Goal: Transaction & Acquisition: Purchase product/service

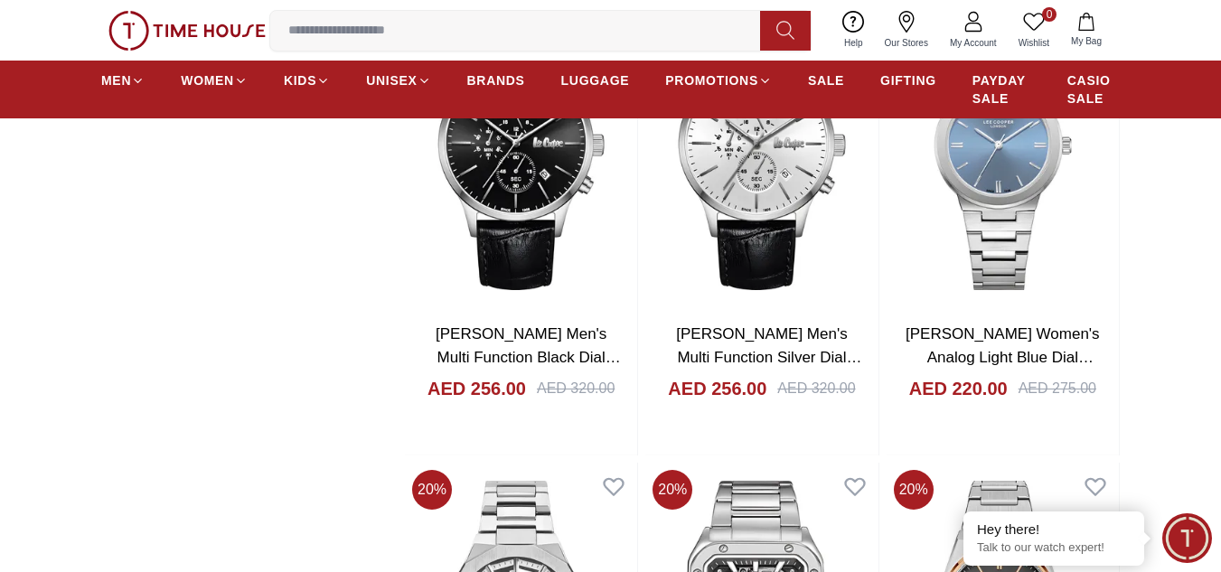
scroll to position [2311, 0]
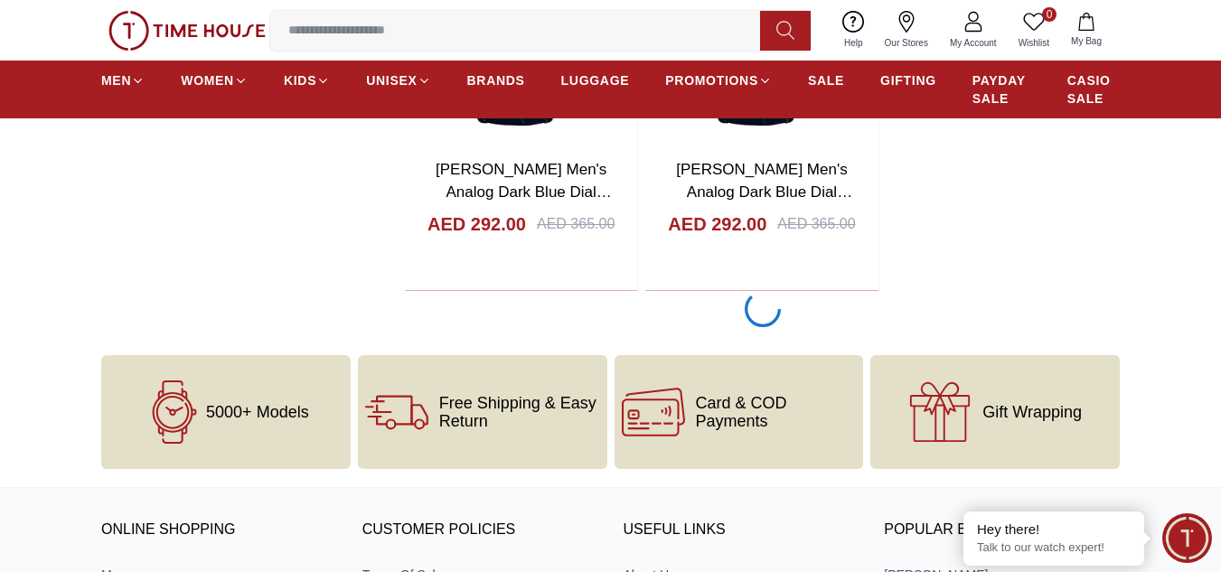
scroll to position [3856, 0]
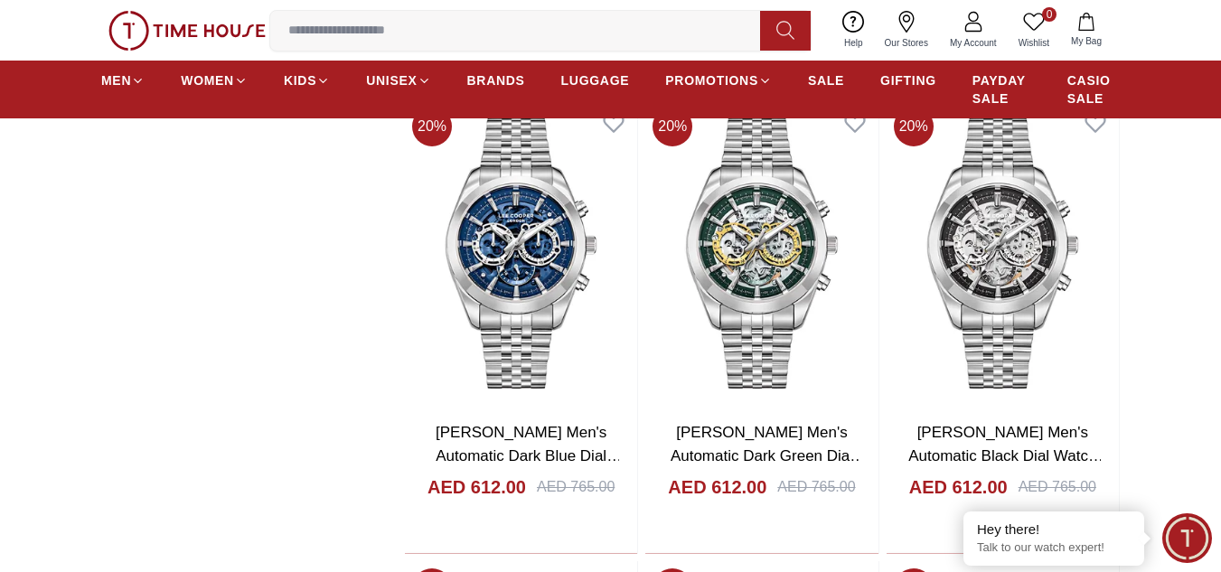
scroll to position [4058, 0]
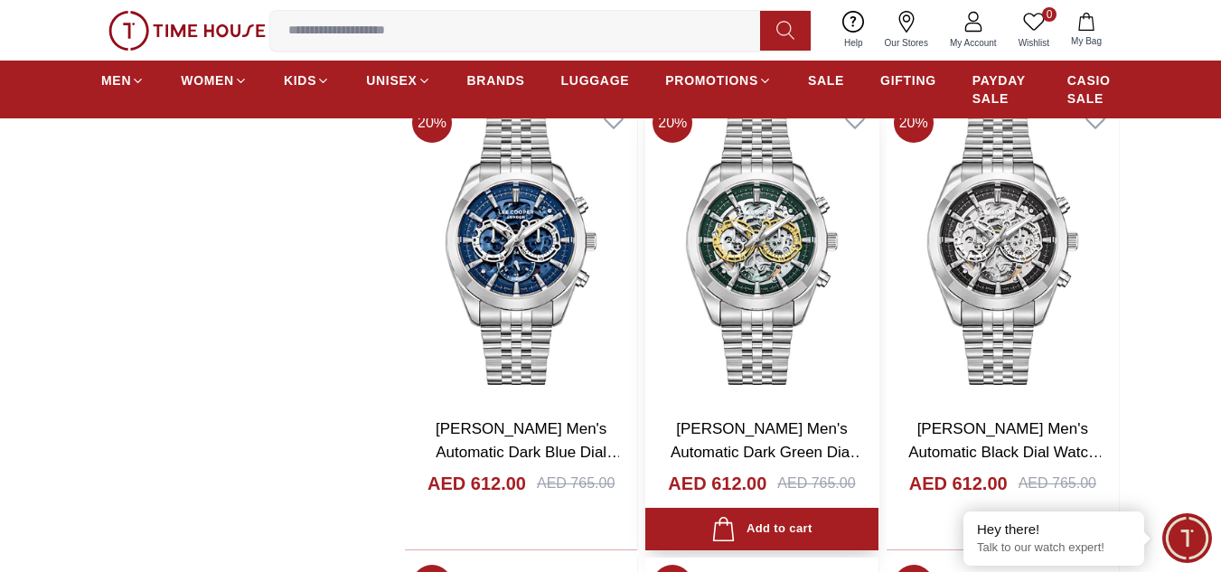
click at [762, 254] on img at bounding box center [761, 249] width 232 height 307
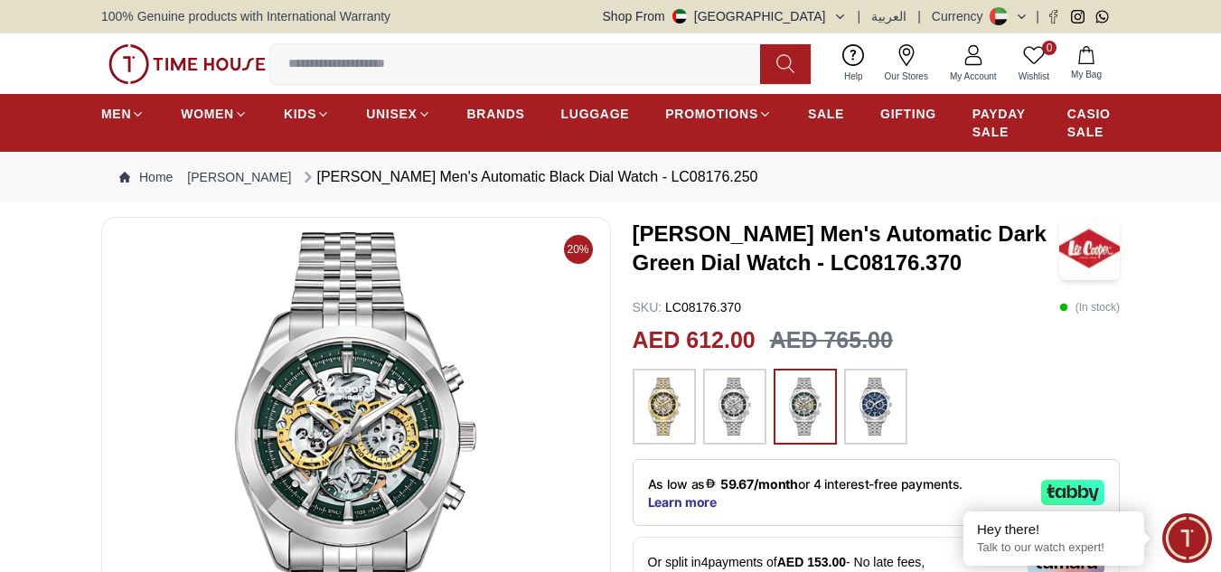
click at [674, 417] on img at bounding box center [664, 407] width 45 height 58
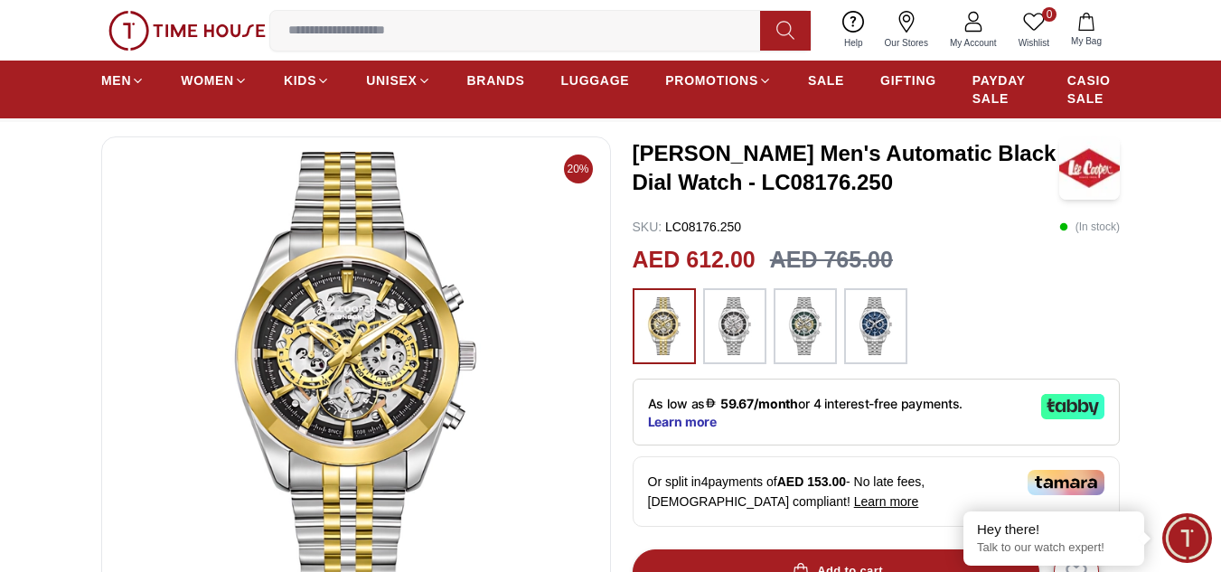
scroll to position [99, 0]
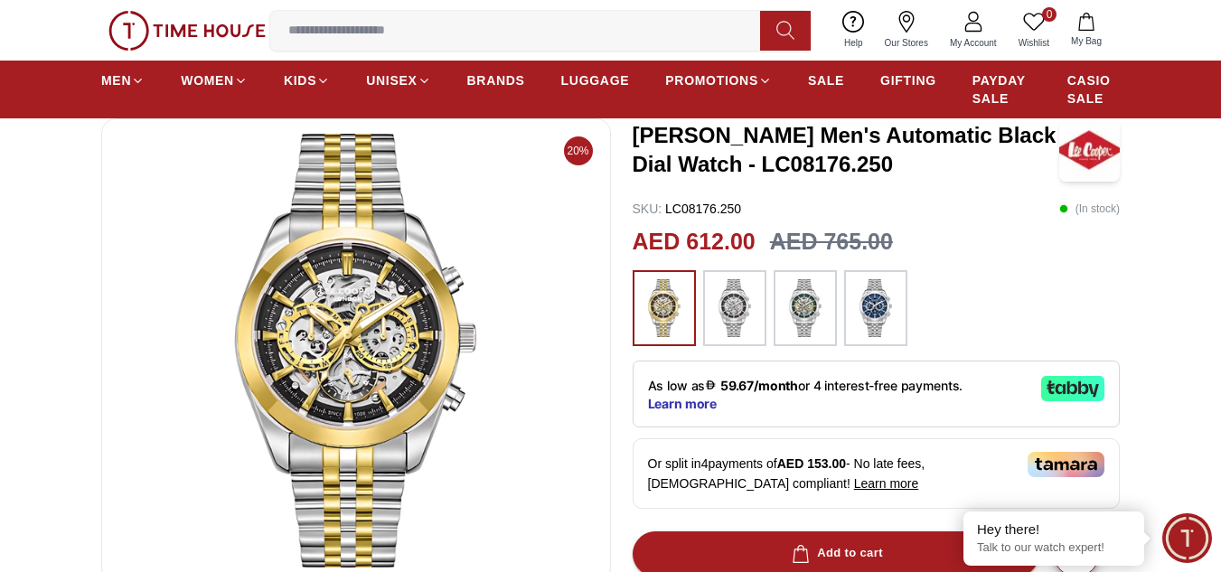
click at [795, 302] on img at bounding box center [805, 308] width 45 height 58
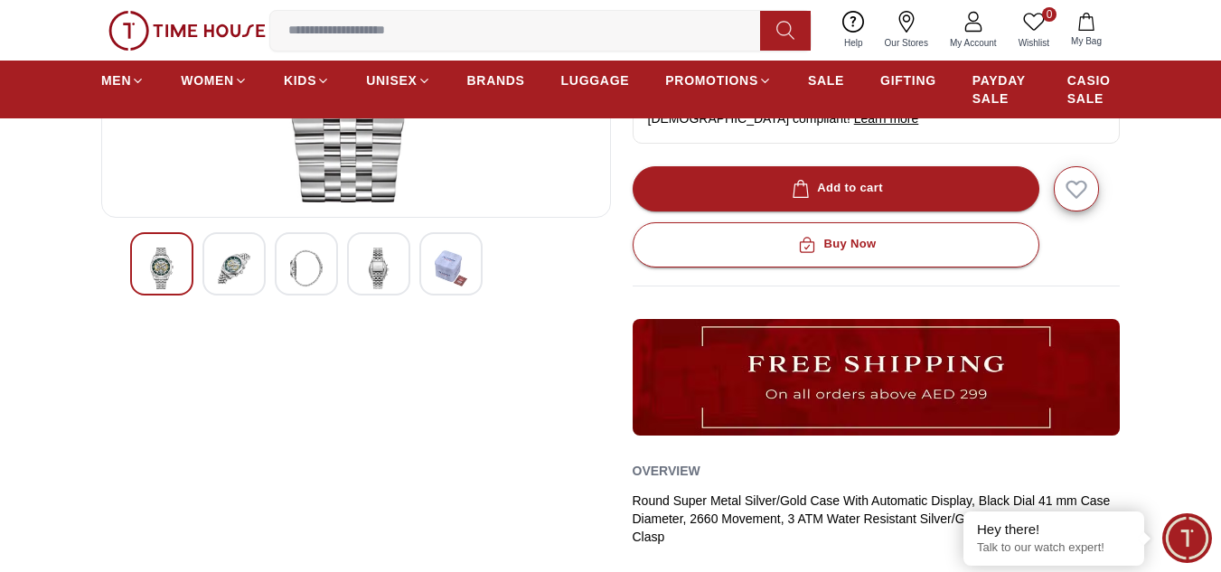
scroll to position [465, 0]
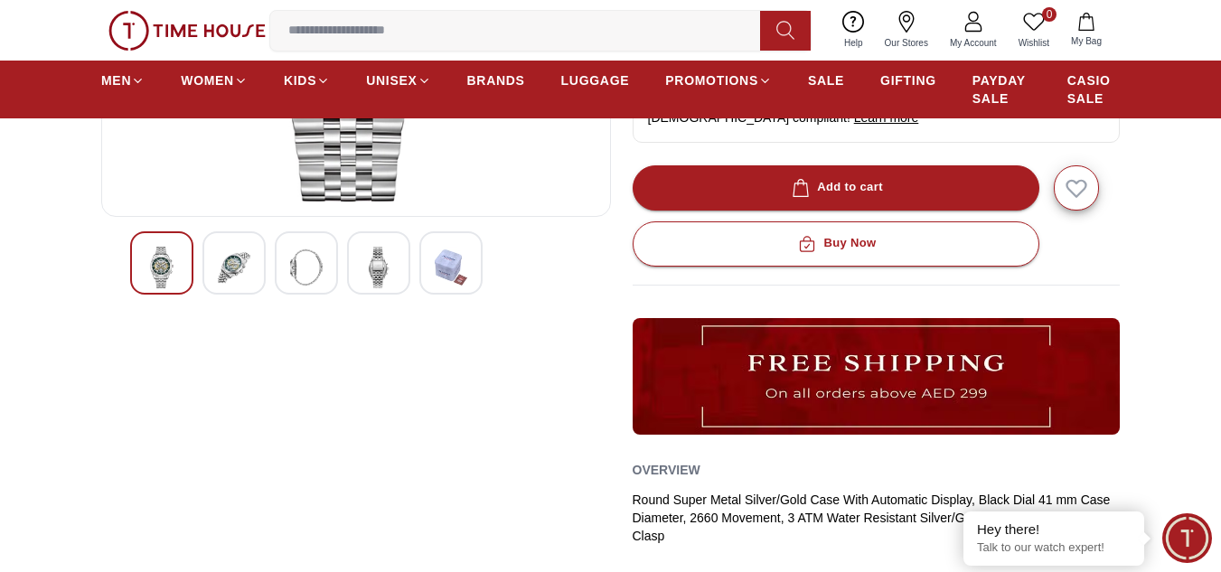
click at [453, 281] on img at bounding box center [451, 268] width 33 height 42
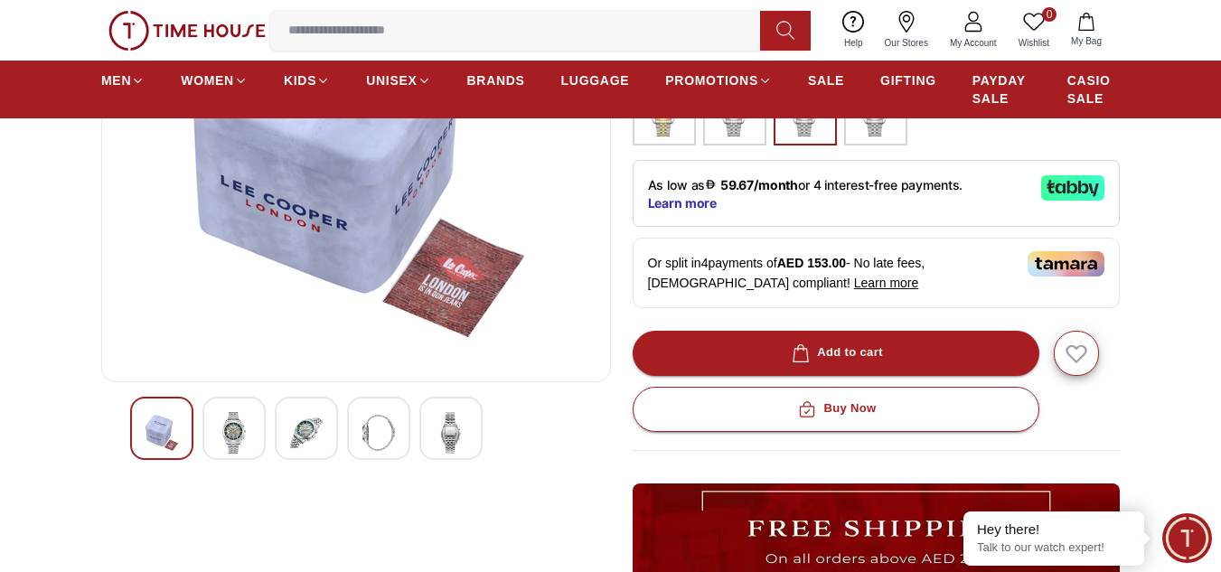
scroll to position [300, 0]
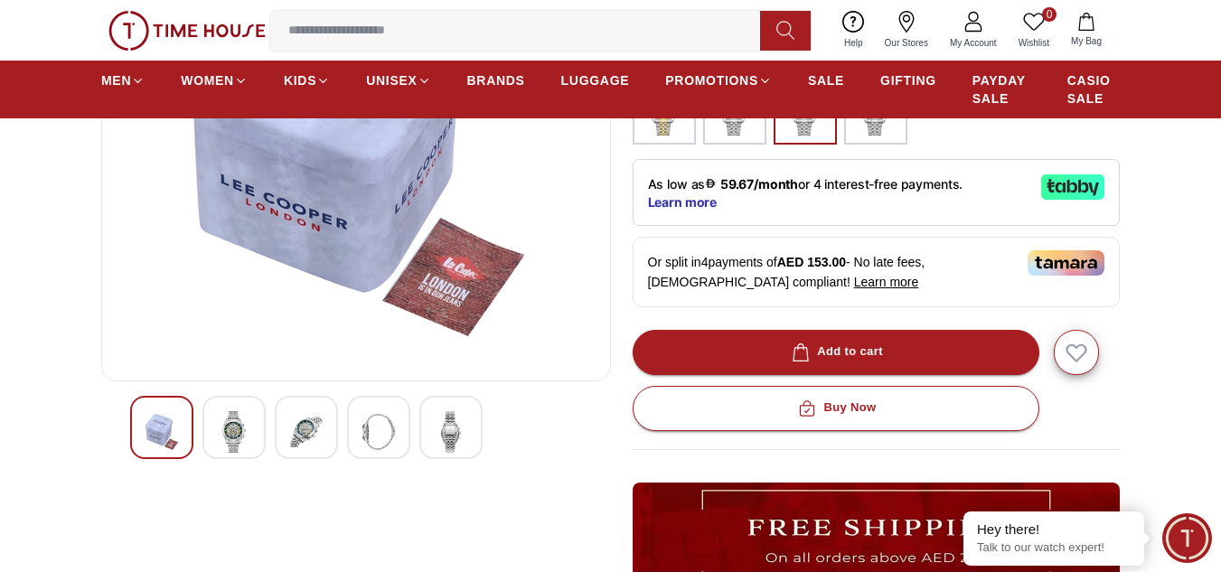
click at [283, 444] on div at bounding box center [306, 427] width 63 height 63
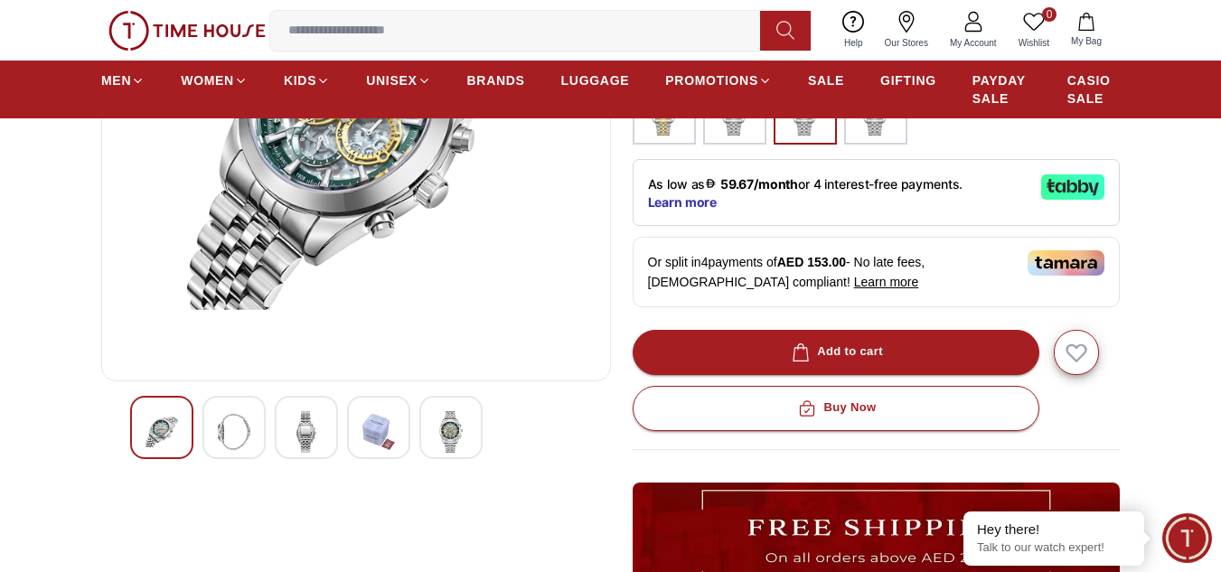
click at [442, 430] on img at bounding box center [451, 432] width 33 height 42
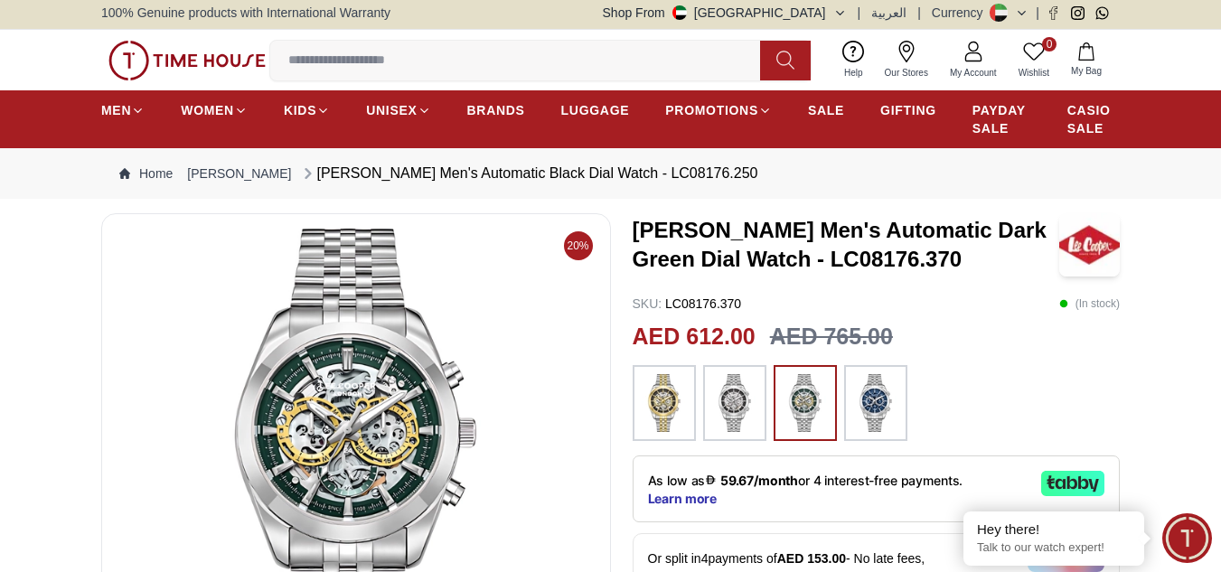
scroll to position [3, 0]
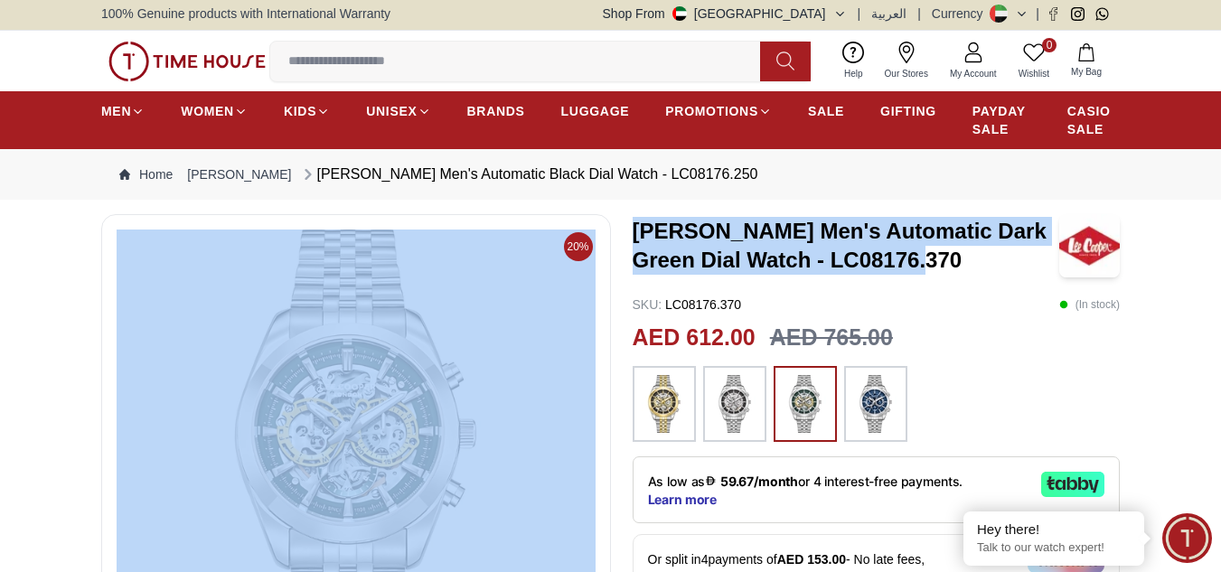
drag, startPoint x: 900, startPoint y: 263, endPoint x: 619, endPoint y: 231, distance: 282.9
copy div "[PERSON_NAME] Men's Automatic Dark Green Dial Watch - LC08176.370"
click at [869, 251] on h3 "[PERSON_NAME] Men's Automatic Dark Green Dial Watch - LC08176.370" at bounding box center [847, 246] width 428 height 58
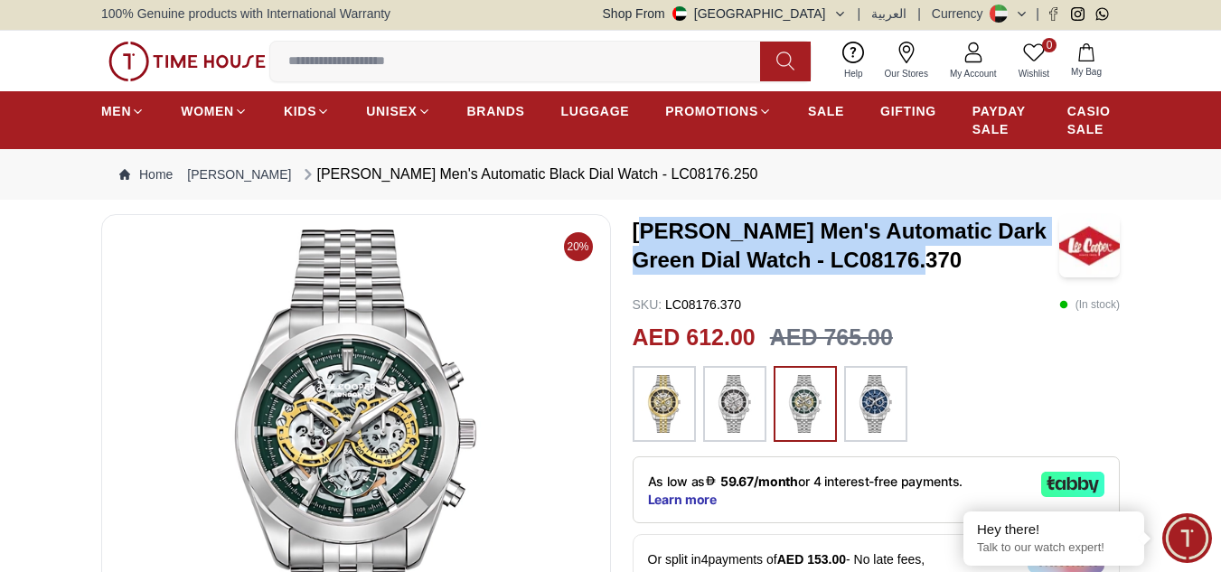
drag, startPoint x: 902, startPoint y: 269, endPoint x: 639, endPoint y: 243, distance: 264.4
click at [639, 243] on h3 "[PERSON_NAME] Men's Automatic Dark Green Dial Watch - LC08176.370" at bounding box center [847, 246] width 428 height 58
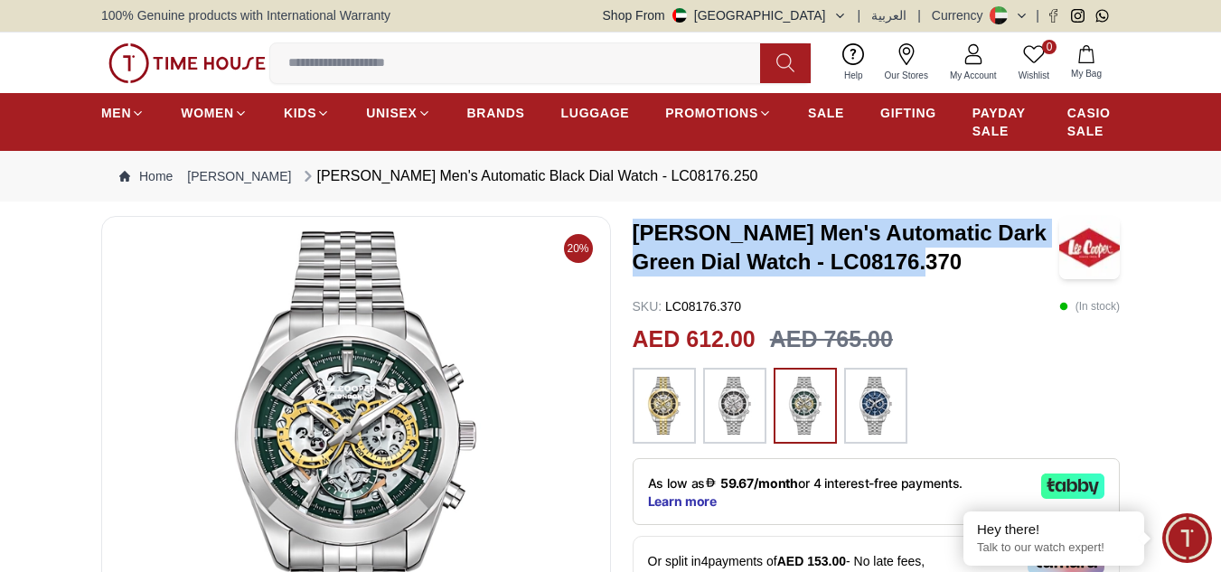
scroll to position [0, 0]
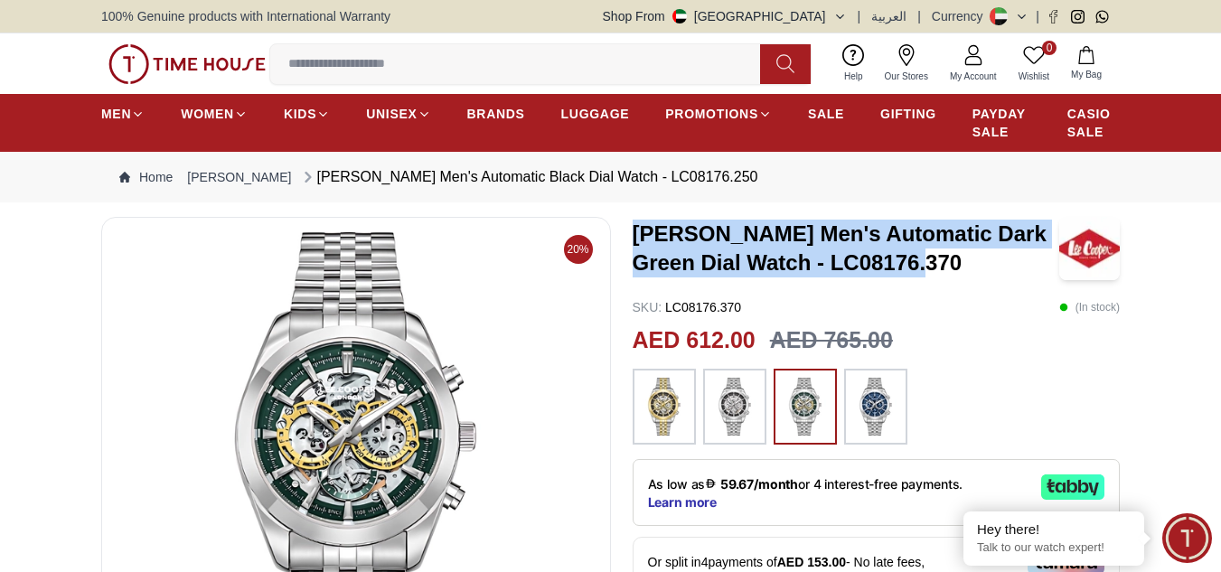
copy div "[PERSON_NAME] Men's Automatic Dark Green Dial Watch - LC08176.370"
